Goal: Task Accomplishment & Management: Use online tool/utility

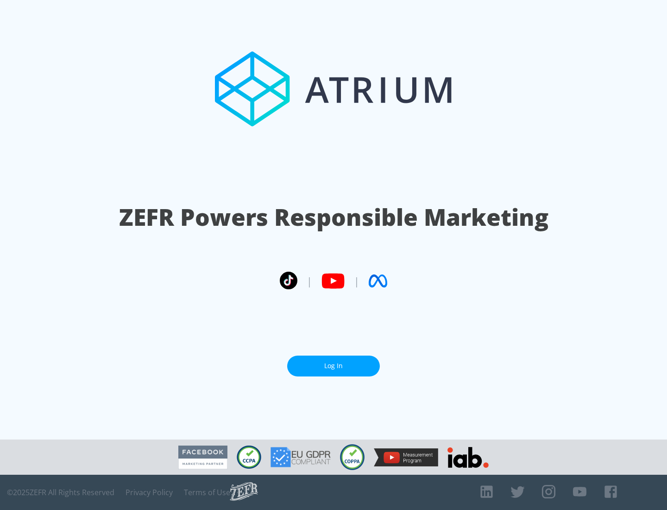
click at [334, 362] on link "Log In" at bounding box center [333, 365] width 93 height 21
